Goal: Information Seeking & Learning: Learn about a topic

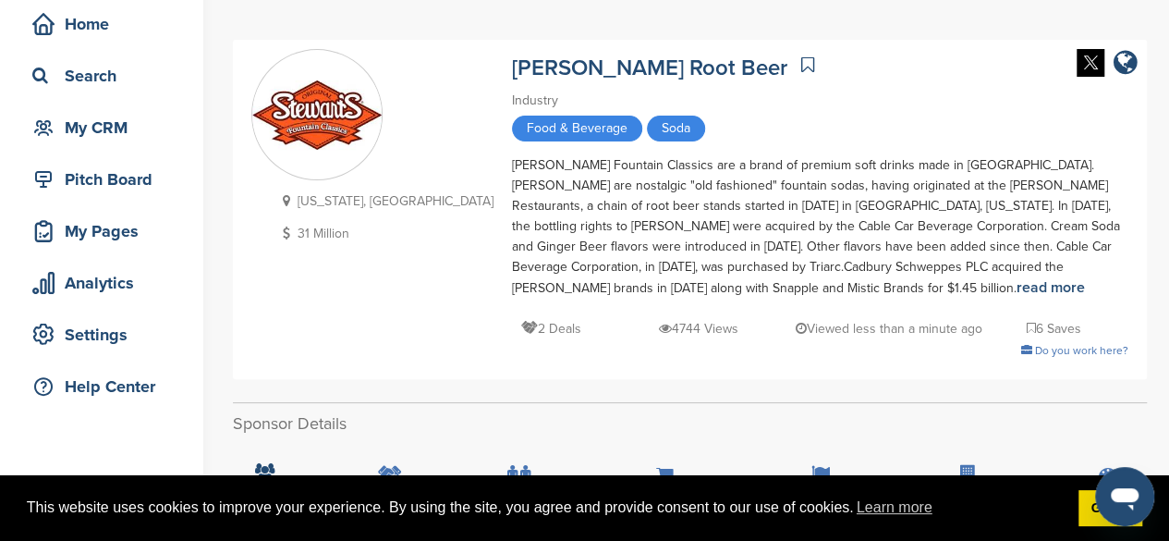
scroll to position [78, 0]
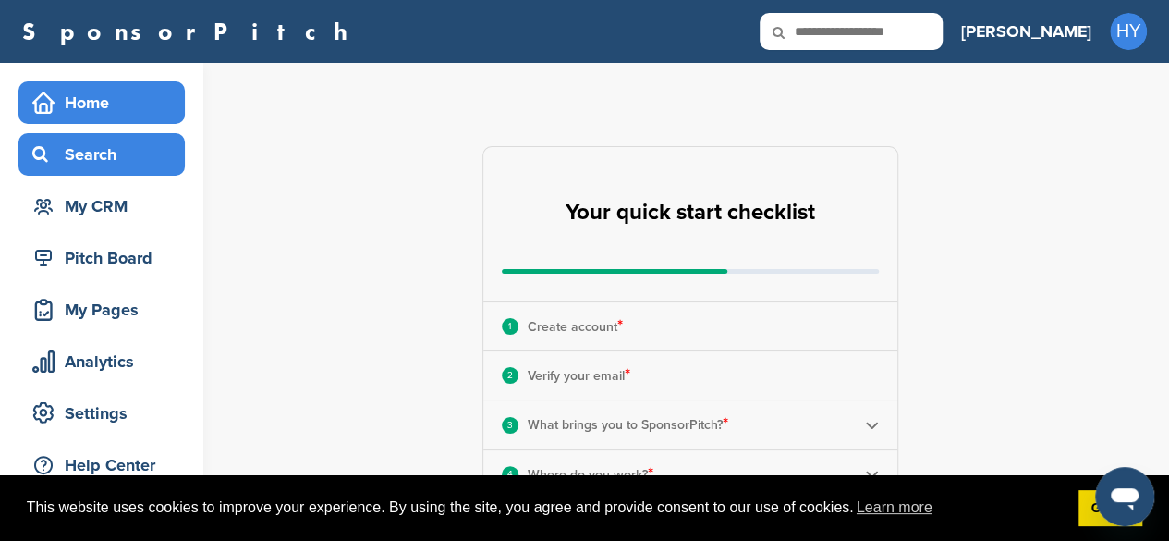
click at [116, 154] on div "Search" at bounding box center [106, 154] width 157 height 33
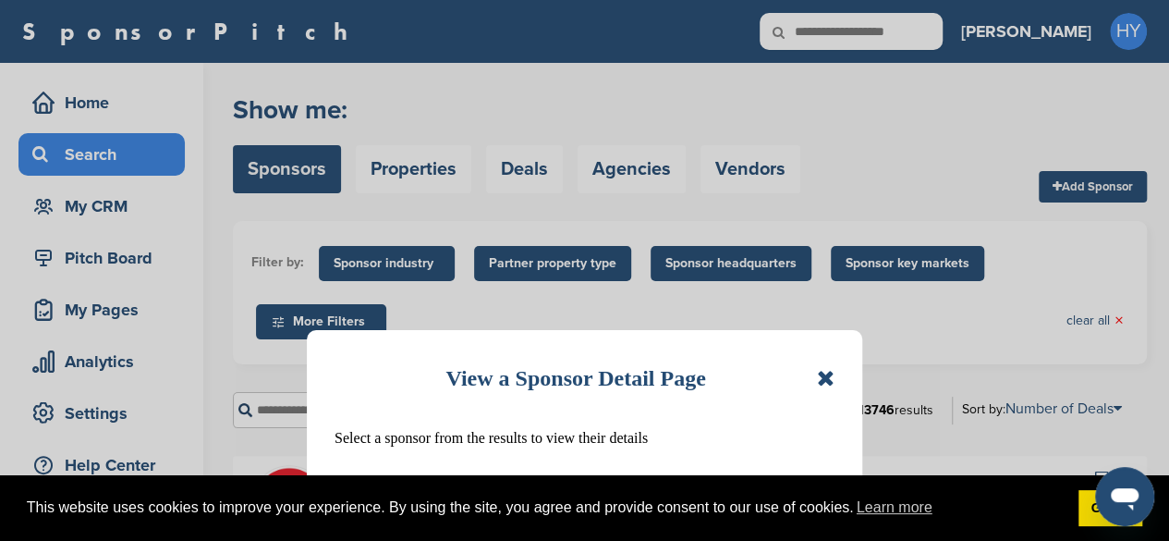
click at [818, 379] on icon at bounding box center [826, 378] width 18 height 22
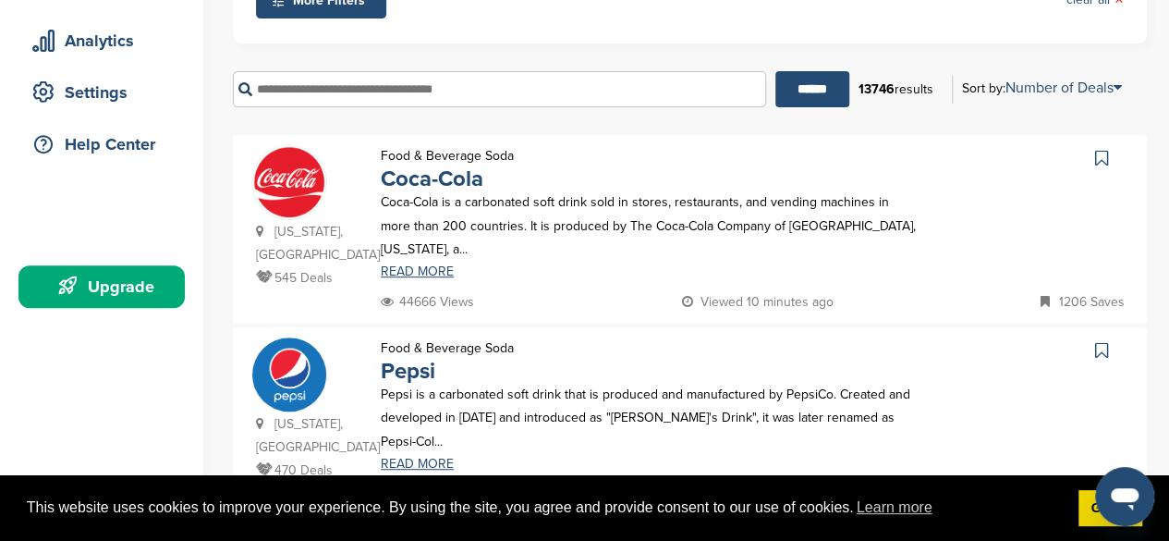
scroll to position [324, 0]
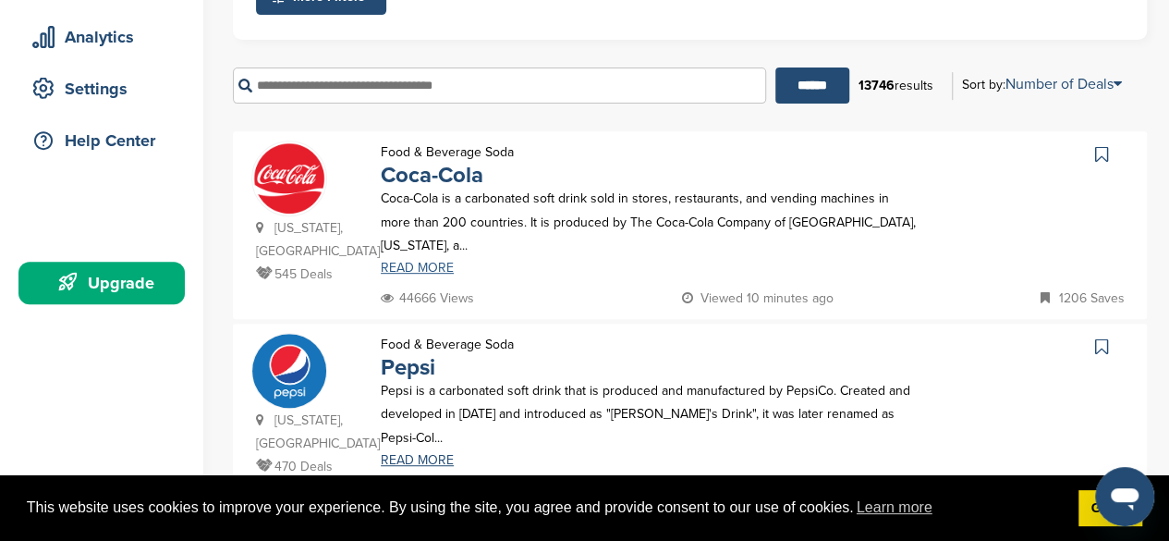
click at [395, 261] on link "READ MORE" at bounding box center [650, 267] width 538 height 13
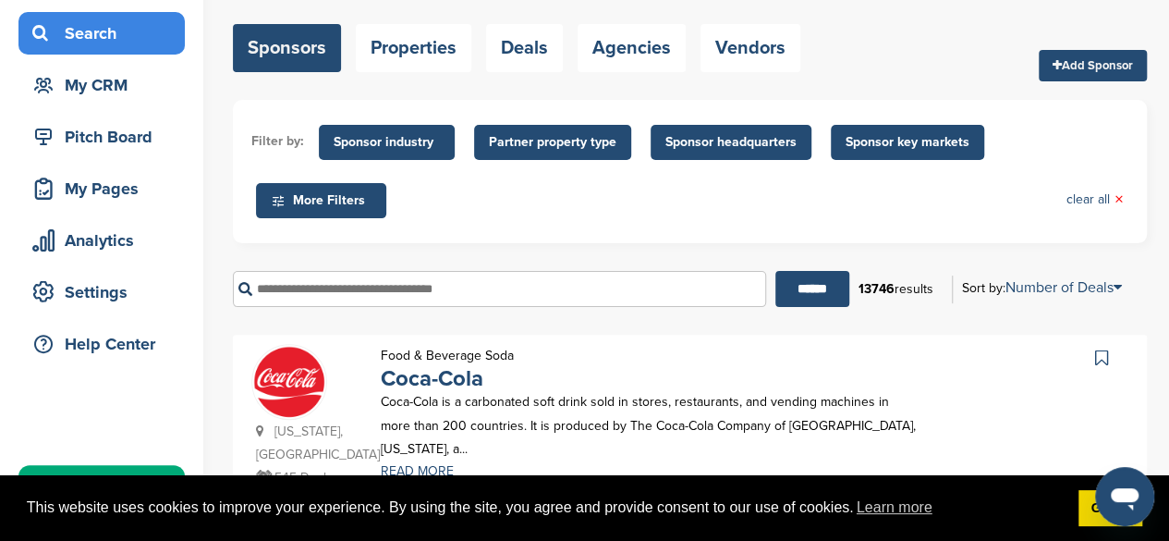
scroll to position [120, 0]
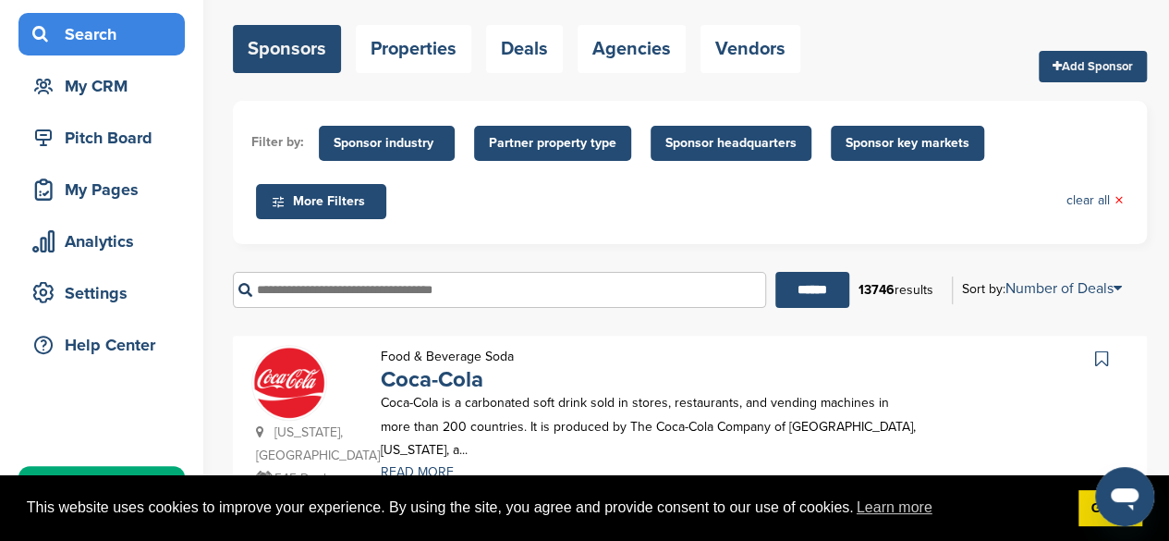
click at [370, 146] on span "Sponsor industry" at bounding box center [387, 143] width 106 height 20
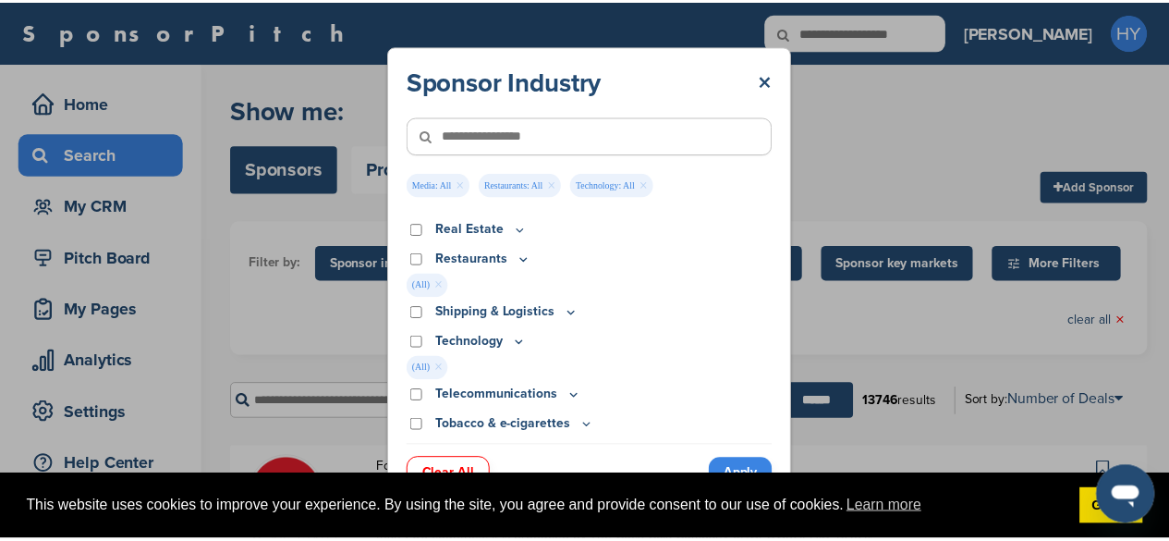
scroll to position [686, 0]
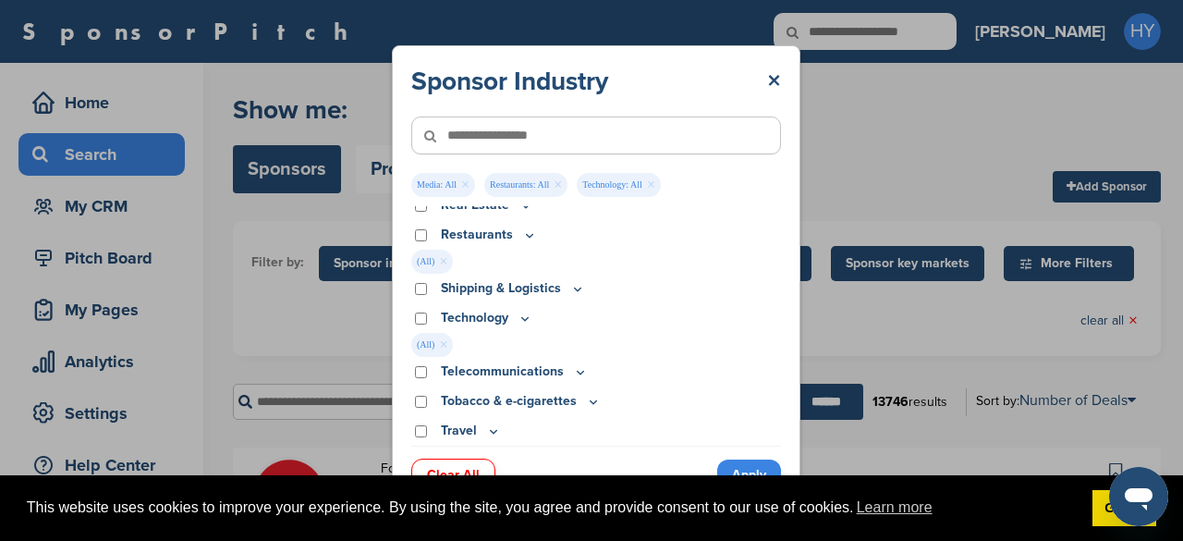
click at [751, 467] on link "Apply" at bounding box center [749, 474] width 64 height 30
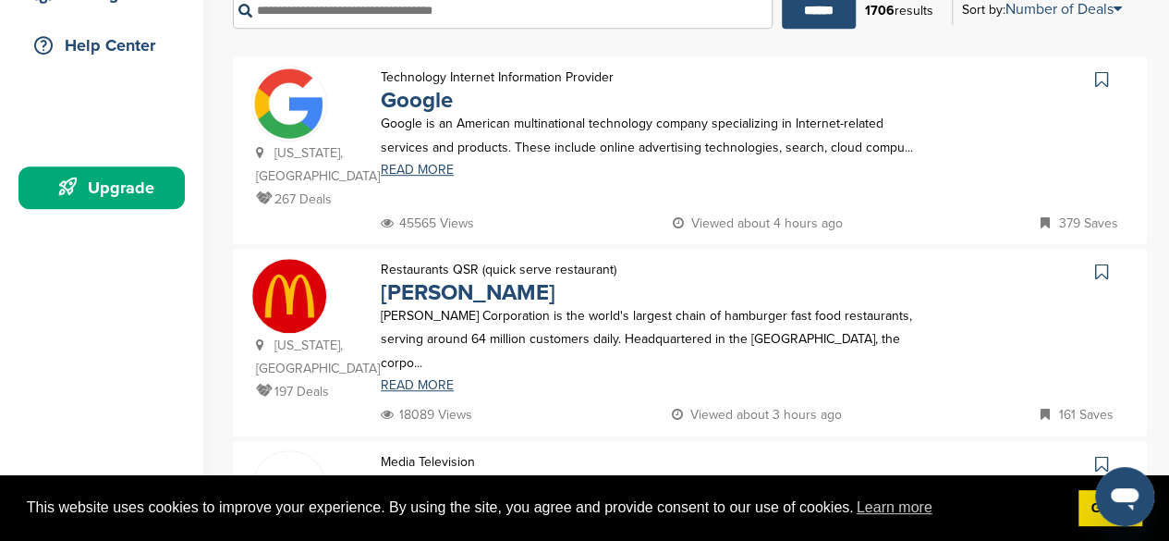
scroll to position [584, 0]
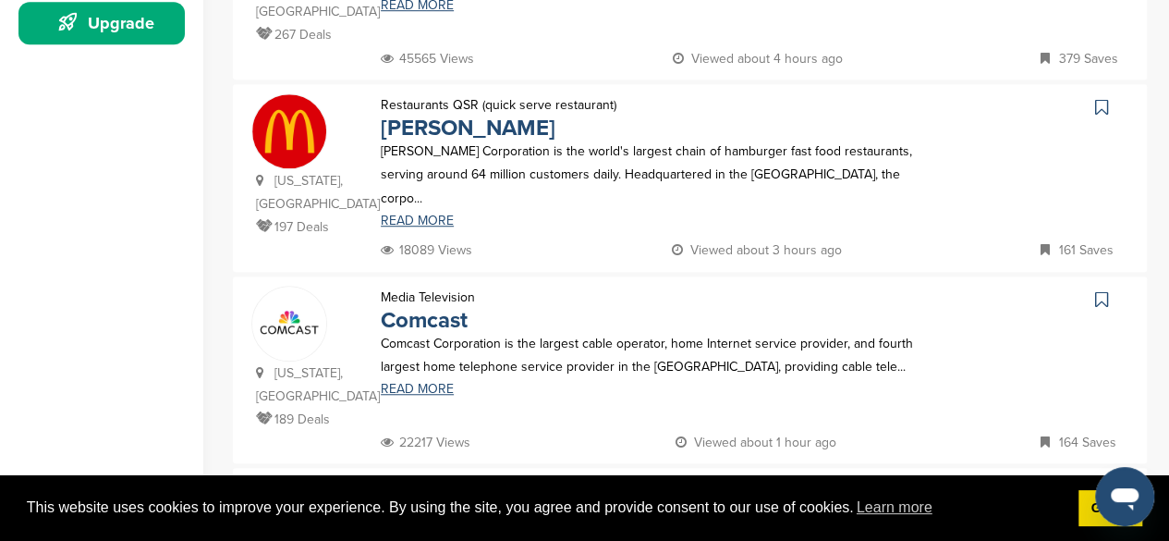
click at [283, 117] on img at bounding box center [289, 131] width 74 height 74
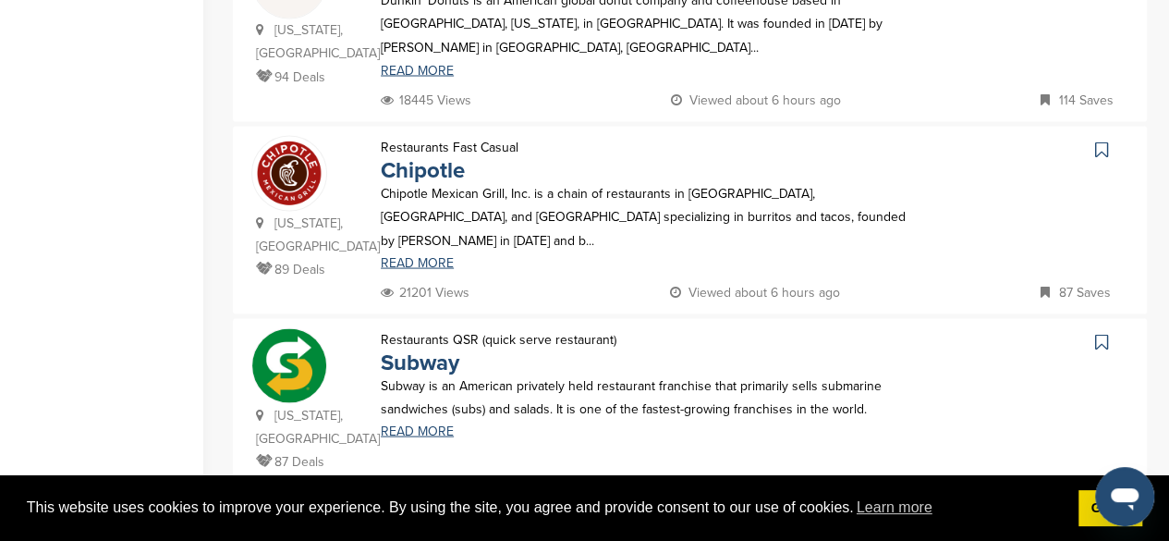
scroll to position [1695, 0]
click at [327, 267] on div "Colorado, USA 89 Deals Restaurants Fast Casual Chipotle Chipotle Mexican Grill,…" at bounding box center [690, 220] width 914 height 188
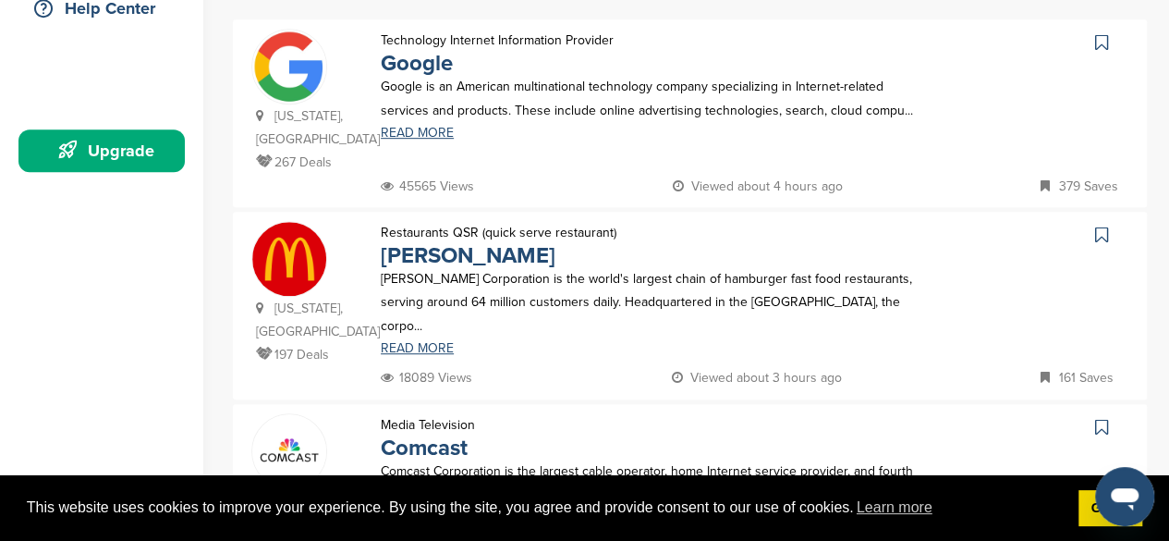
scroll to position [460, 0]
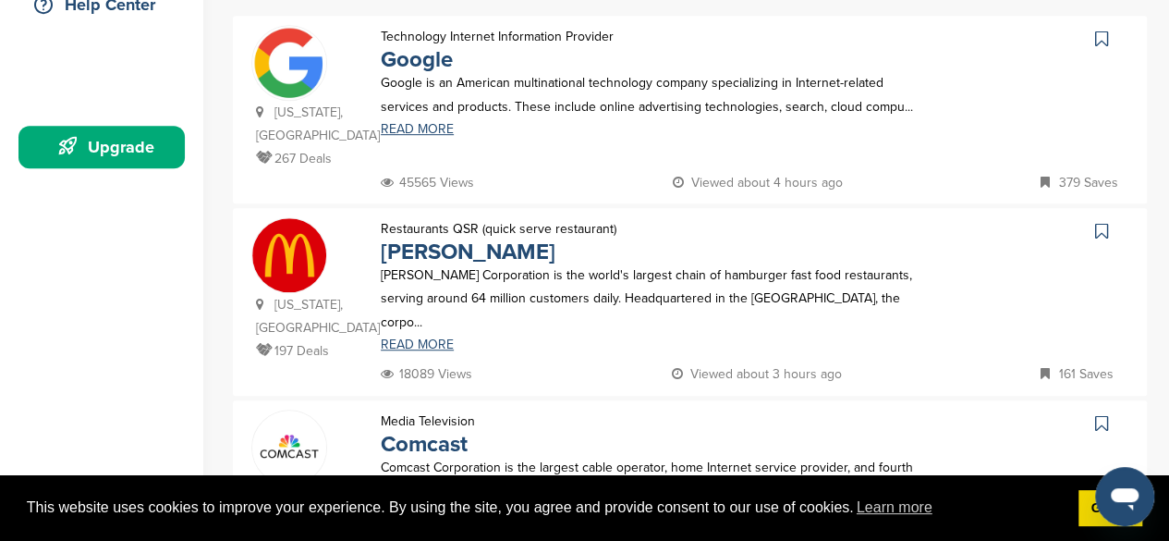
click at [281, 279] on img at bounding box center [289, 255] width 74 height 74
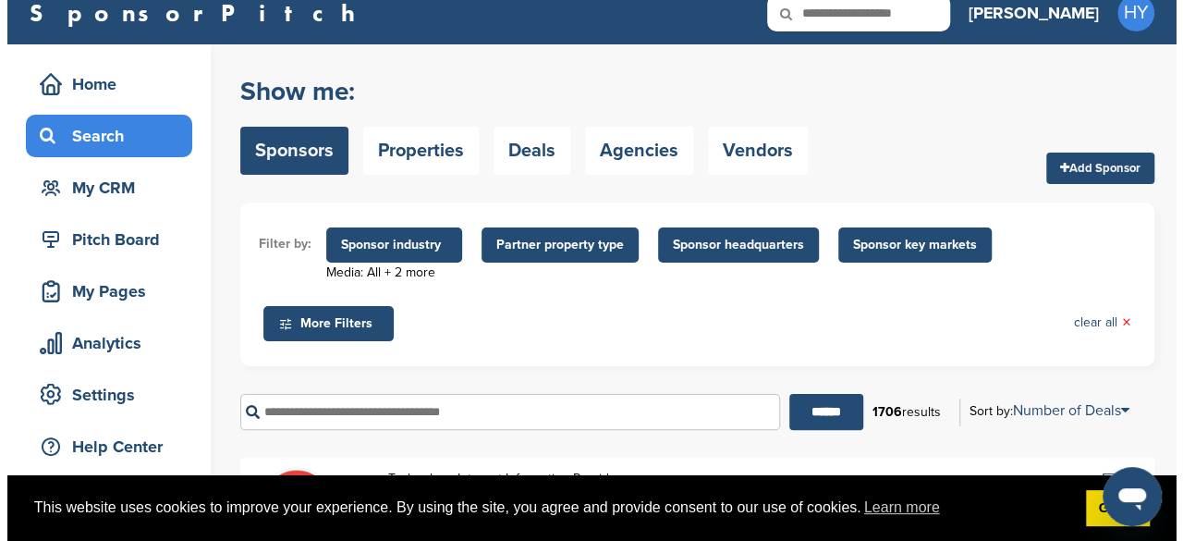
scroll to position [0, 0]
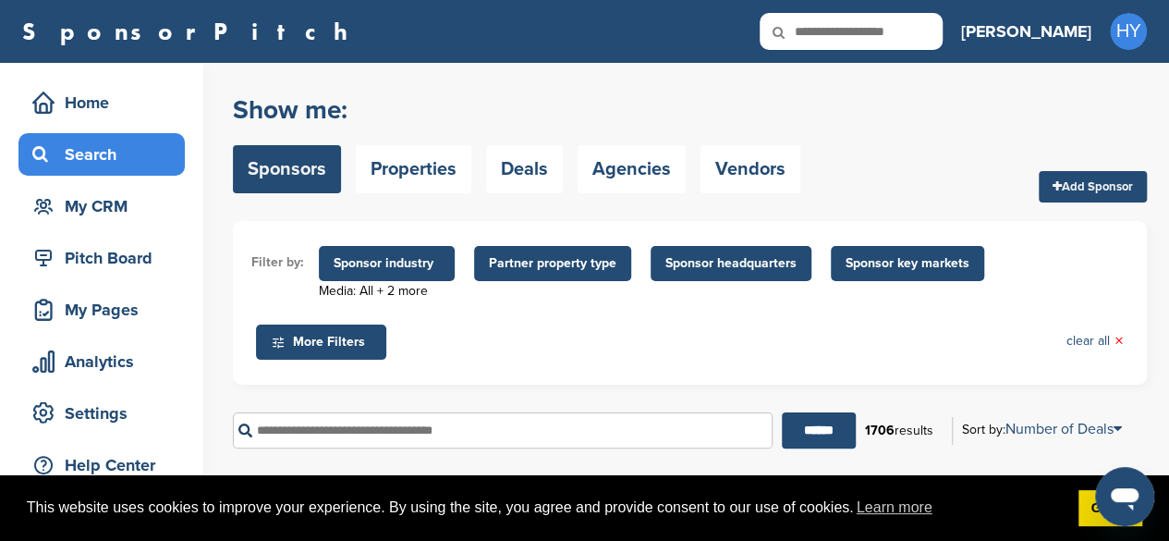
click at [687, 261] on span "Sponsor headquarters" at bounding box center [730, 263] width 131 height 20
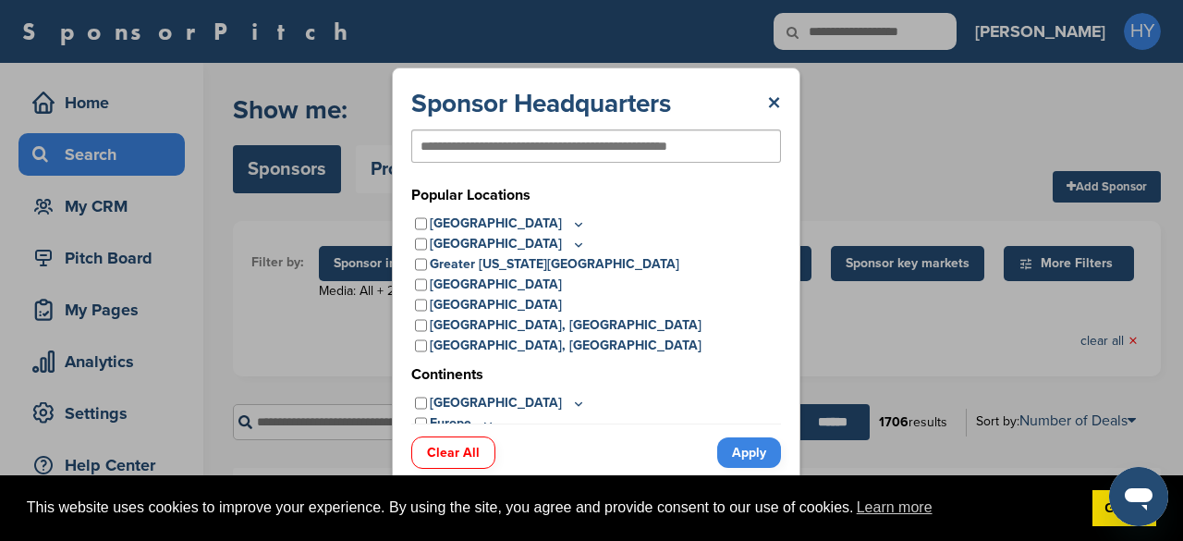
scroll to position [91, 0]
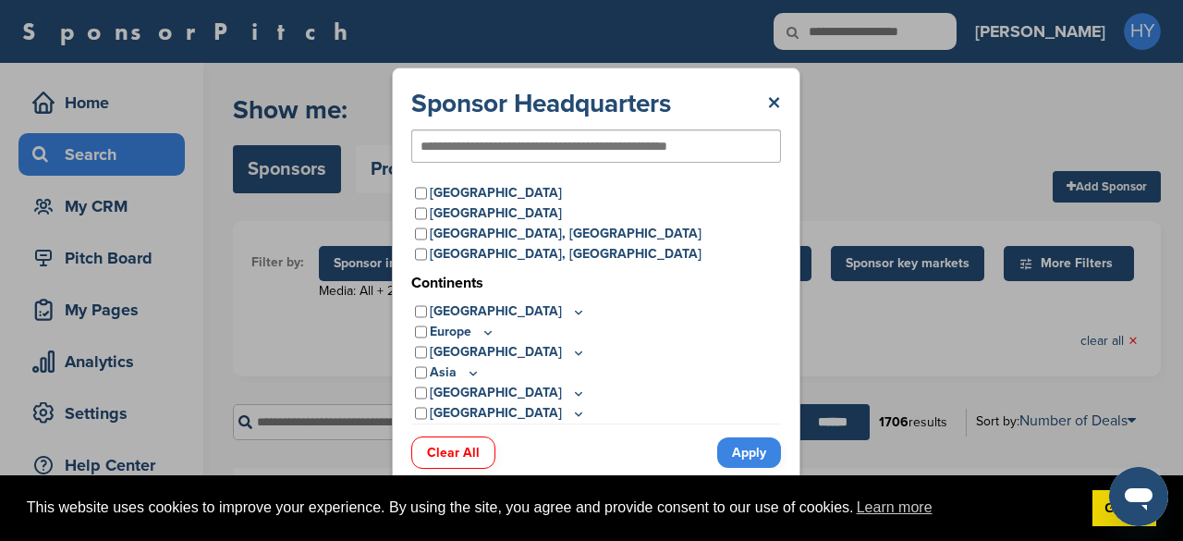
click at [470, 372] on icon at bounding box center [473, 372] width 6 height 3
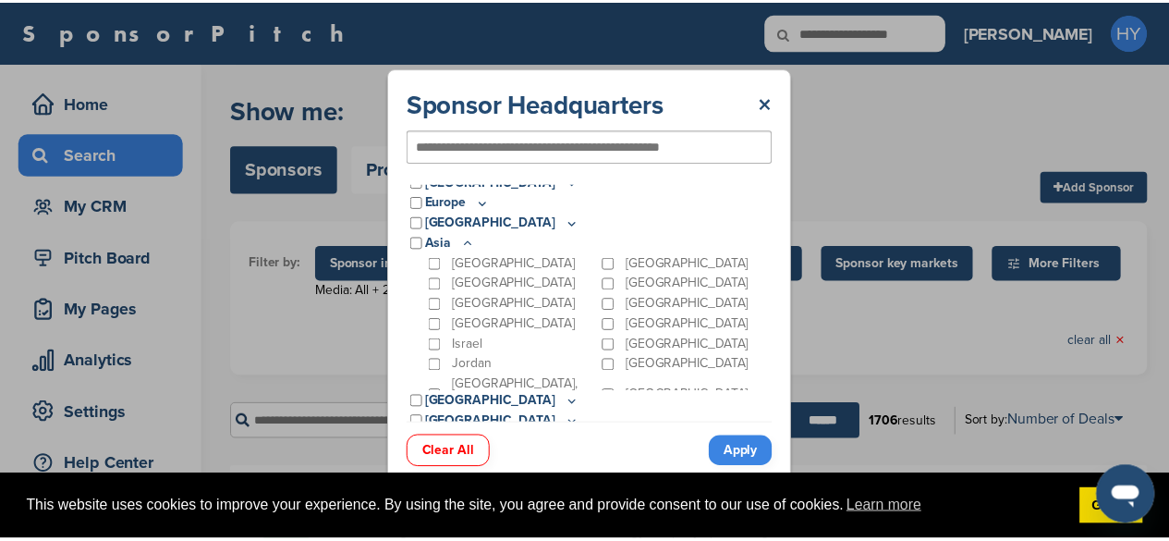
scroll to position [230, 0]
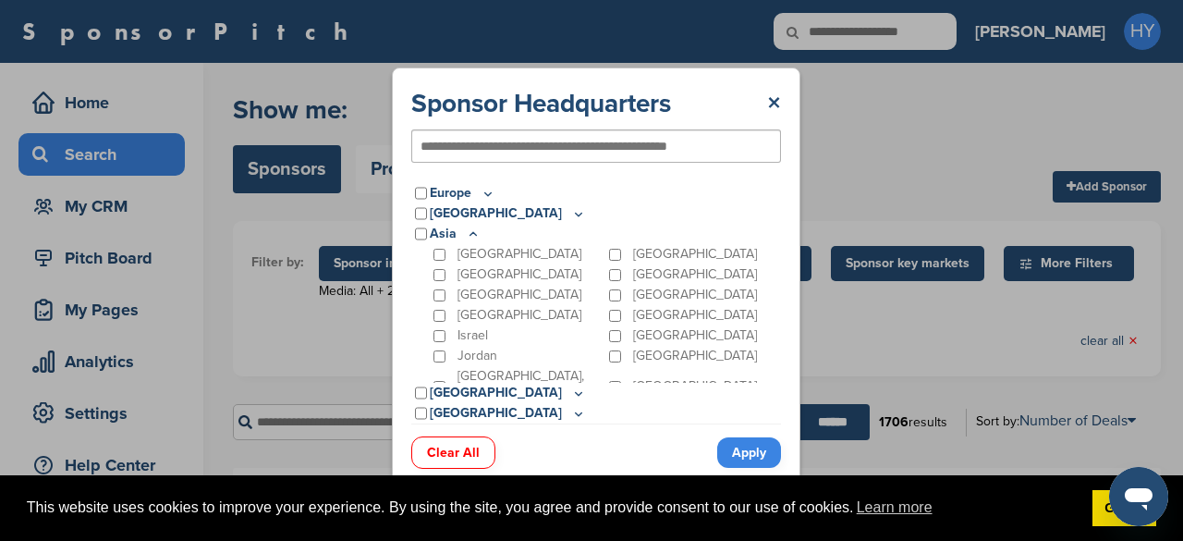
click at [470, 314] on p "[GEOGRAPHIC_DATA]" at bounding box center [519, 315] width 124 height 20
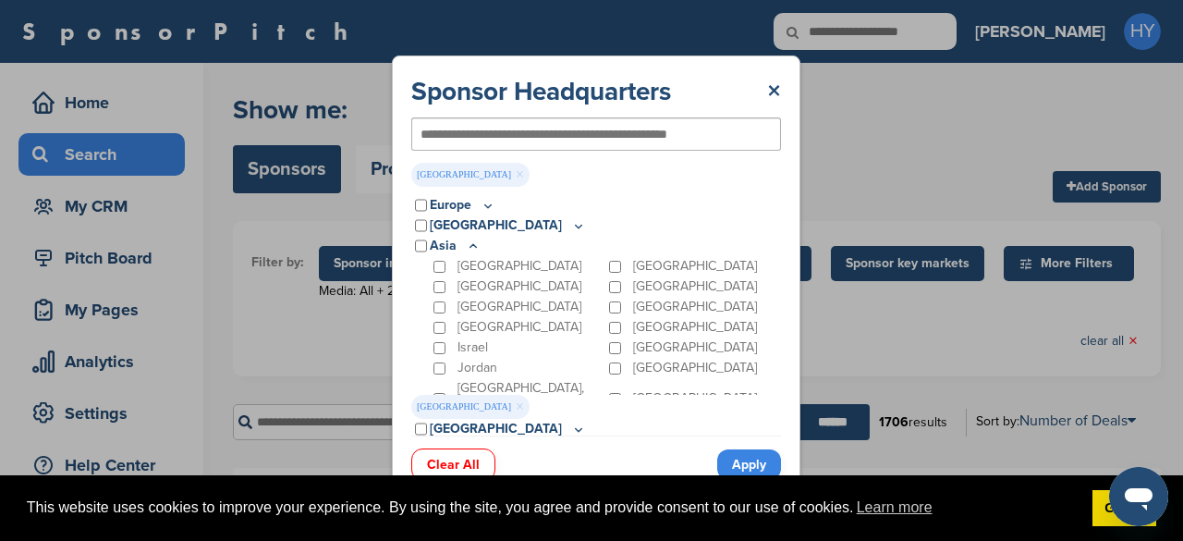
click at [759, 462] on link "Apply" at bounding box center [749, 464] width 64 height 30
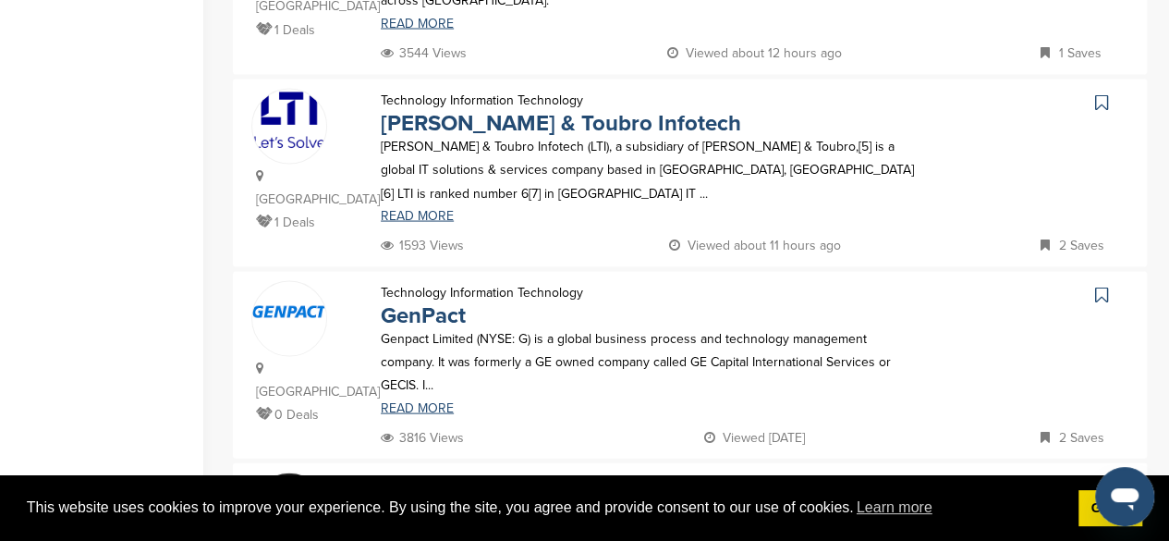
scroll to position [1745, 0]
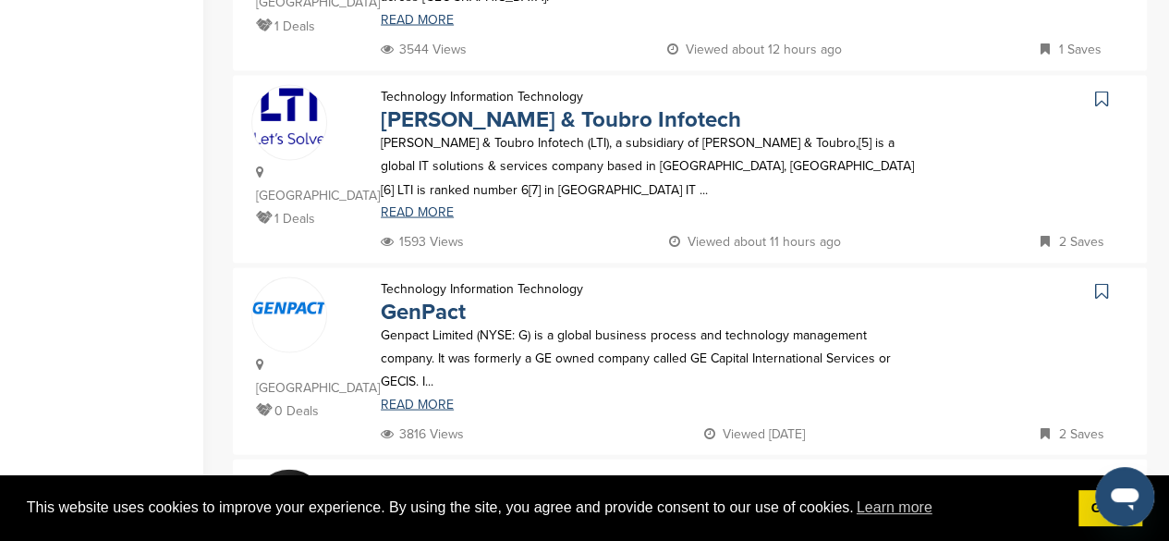
click at [322, 468] on img at bounding box center [289, 505] width 74 height 74
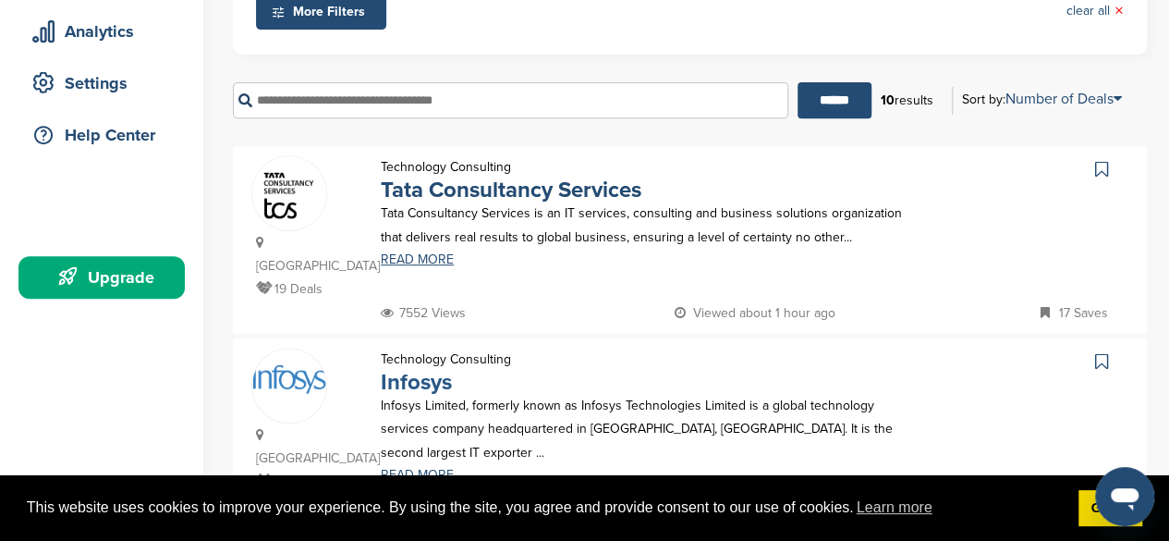
scroll to position [326, 0]
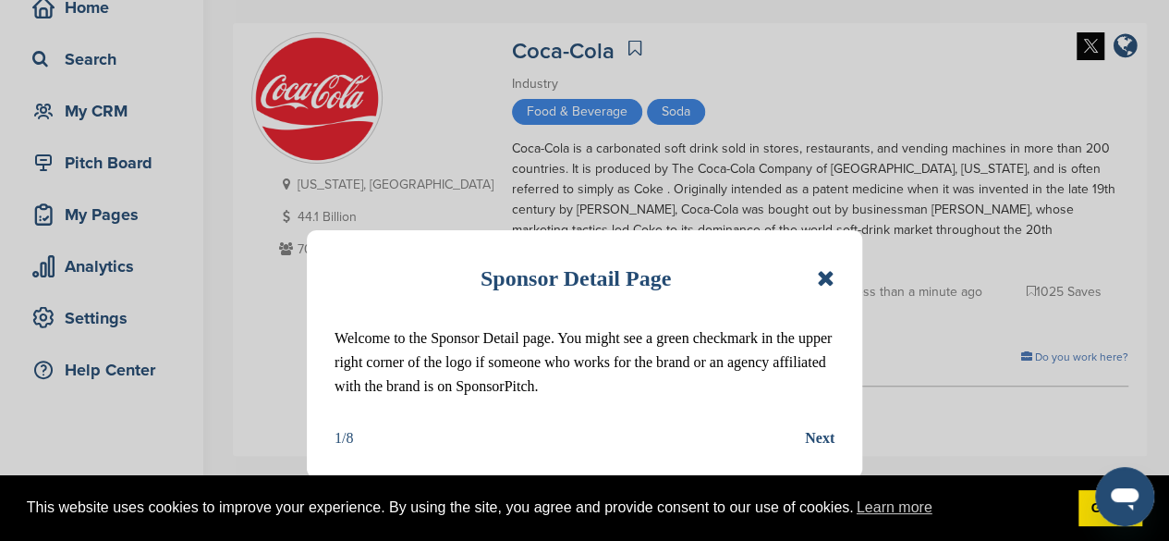
scroll to position [101, 0]
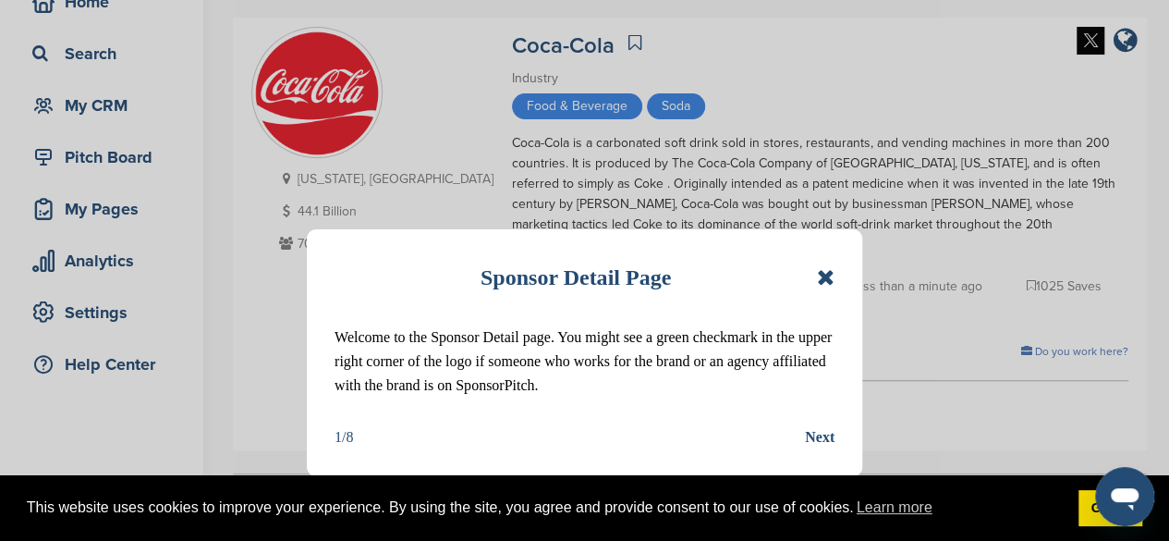
click at [819, 278] on icon at bounding box center [826, 277] width 18 height 22
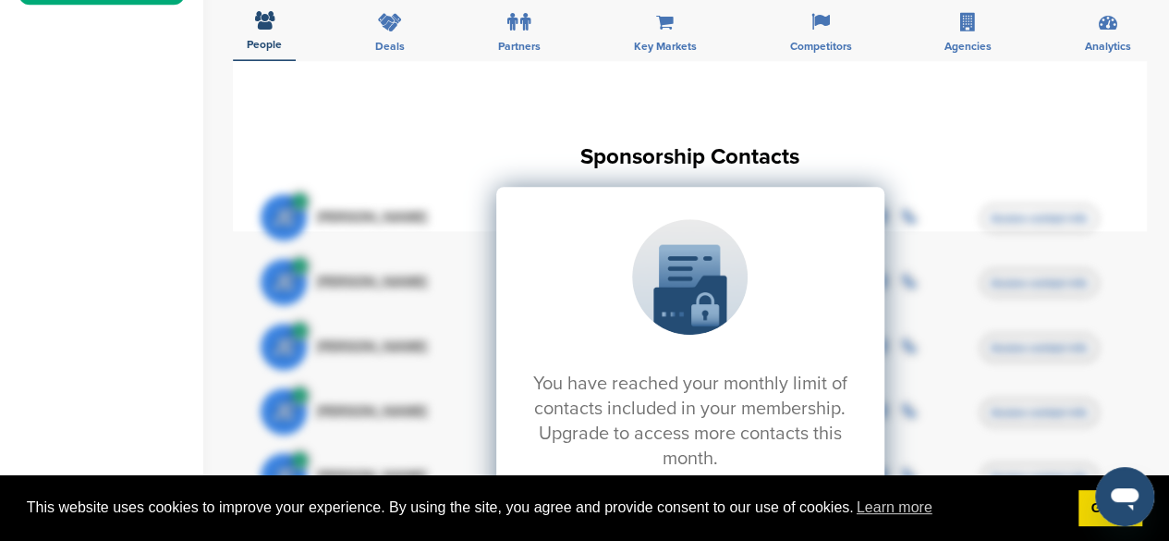
scroll to position [639, 0]
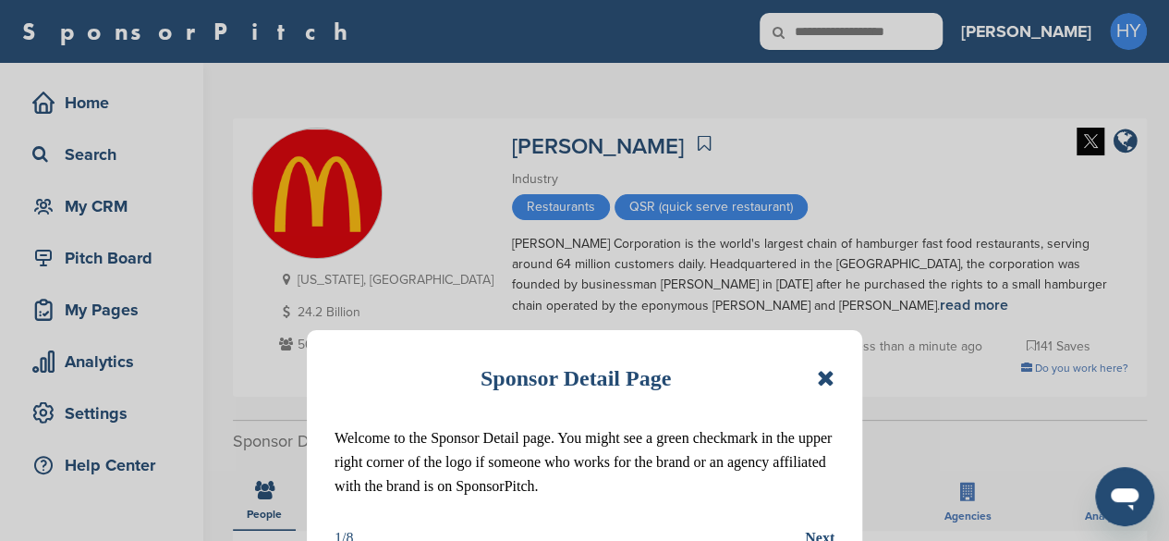
click at [824, 376] on icon at bounding box center [826, 378] width 18 height 22
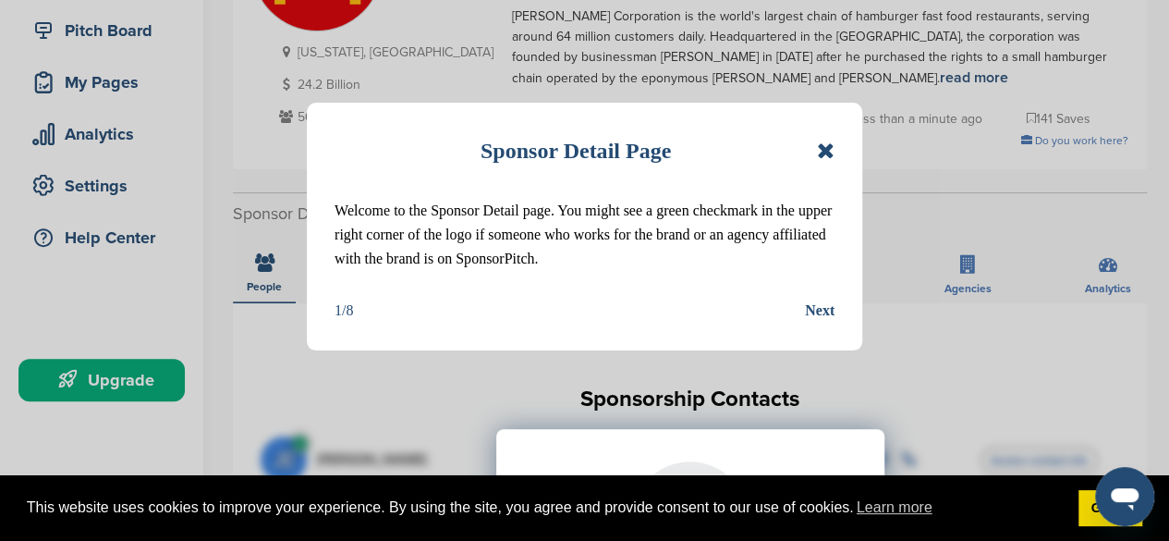
click at [826, 146] on icon at bounding box center [826, 151] width 18 height 22
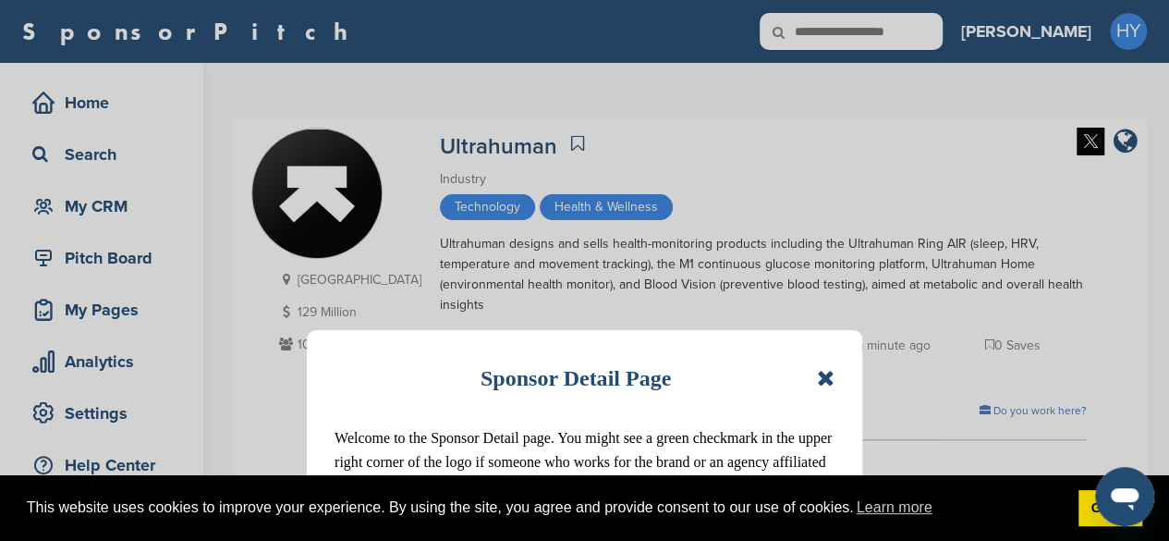
click at [817, 370] on icon at bounding box center [826, 378] width 18 height 22
